Goal: Use online tool/utility

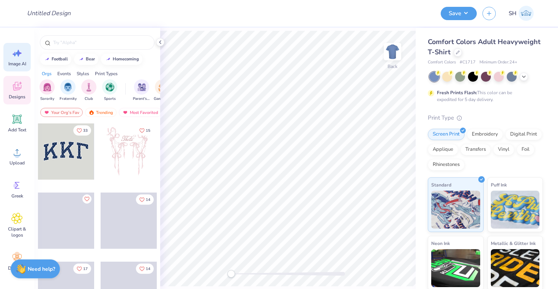
click at [19, 57] on icon at bounding box center [16, 52] width 11 height 11
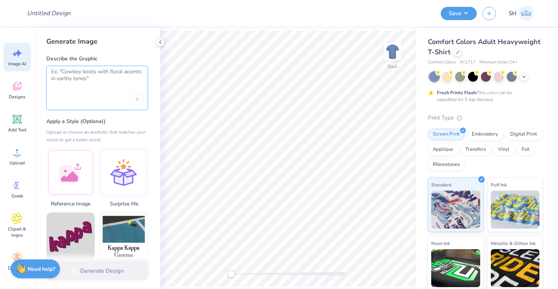
click at [110, 78] on textarea at bounding box center [97, 77] width 92 height 19
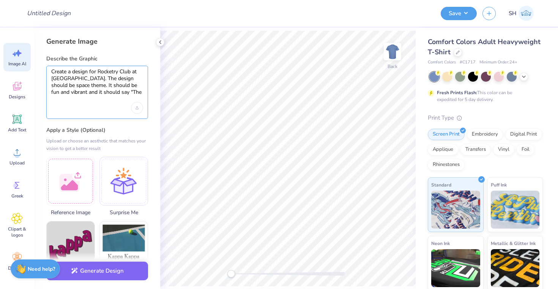
click at [121, 93] on textarea "Create a design for Rocketry Club at [GEOGRAPHIC_DATA]. The design should be sp…" at bounding box center [97, 82] width 92 height 28
click at [141, 90] on textarea "Create a design for Rocketry Club at [GEOGRAPHIC_DATA]. The design should be sp…" at bounding box center [97, 82] width 92 height 28
type textarea "Create a design for Rocketry Club at [GEOGRAPHIC_DATA]. The design should be sp…"
click at [124, 188] on div at bounding box center [124, 180] width 49 height 49
click at [138, 107] on icon "Upload image" at bounding box center [137, 107] width 3 height 3
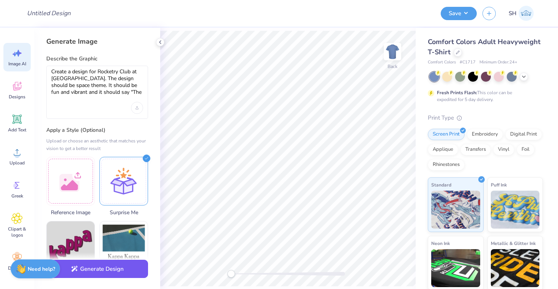
click at [97, 273] on button "Generate Design" at bounding box center [97, 269] width 102 height 19
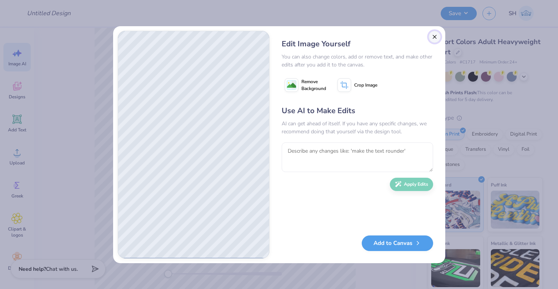
click at [434, 37] on button "Close" at bounding box center [435, 37] width 12 height 12
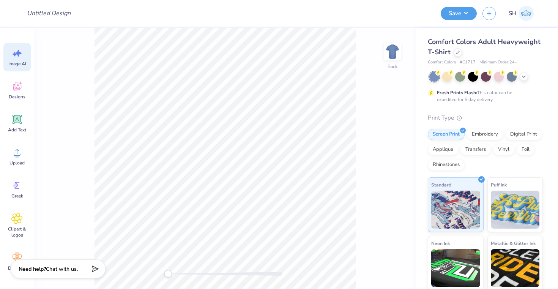
click at [12, 53] on icon at bounding box center [16, 52] width 11 height 11
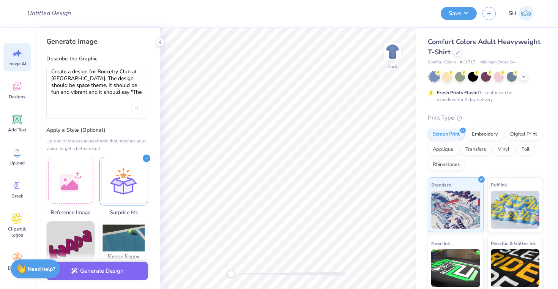
scroll to position [0, 0]
drag, startPoint x: 142, startPoint y: 94, endPoint x: 48, endPoint y: 74, distance: 96.3
click at [48, 74] on div "Create a design for Rocketry Club at [GEOGRAPHIC_DATA]. The design should be sp…" at bounding box center [97, 92] width 102 height 53
